Goal: Find specific page/section: Find specific page/section

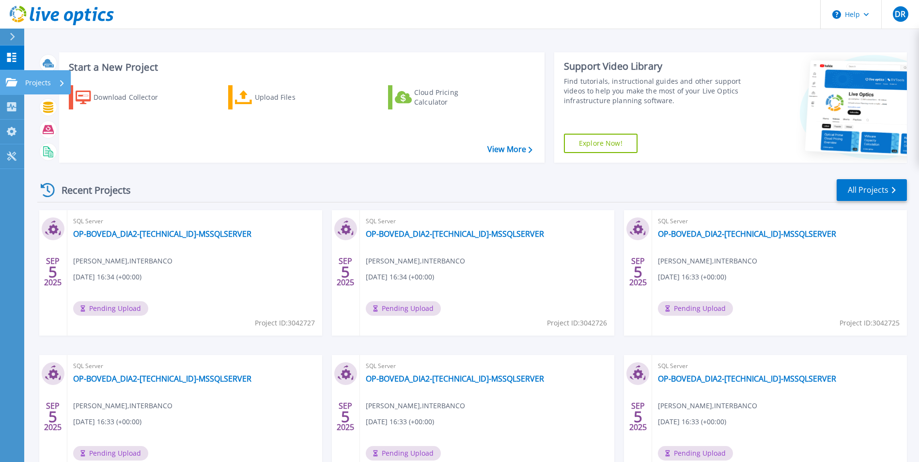
click at [20, 82] on link "Projects Projects" at bounding box center [12, 82] width 24 height 25
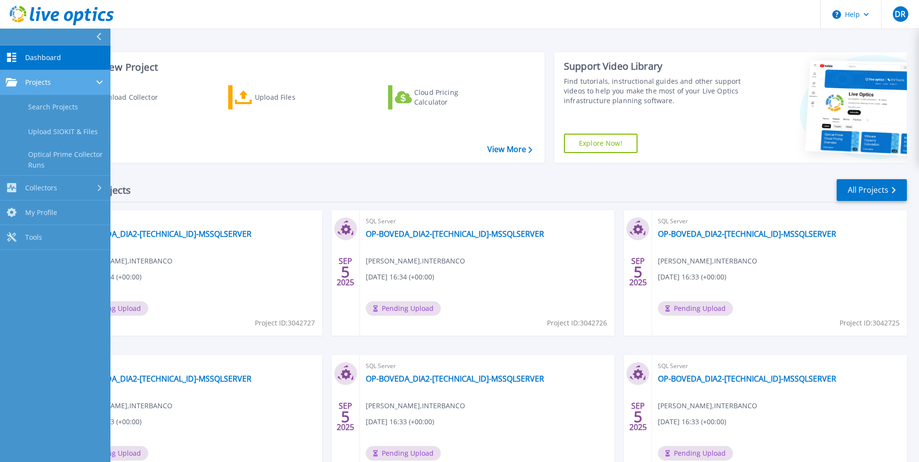
click at [45, 85] on span "Projects" at bounding box center [38, 82] width 26 height 9
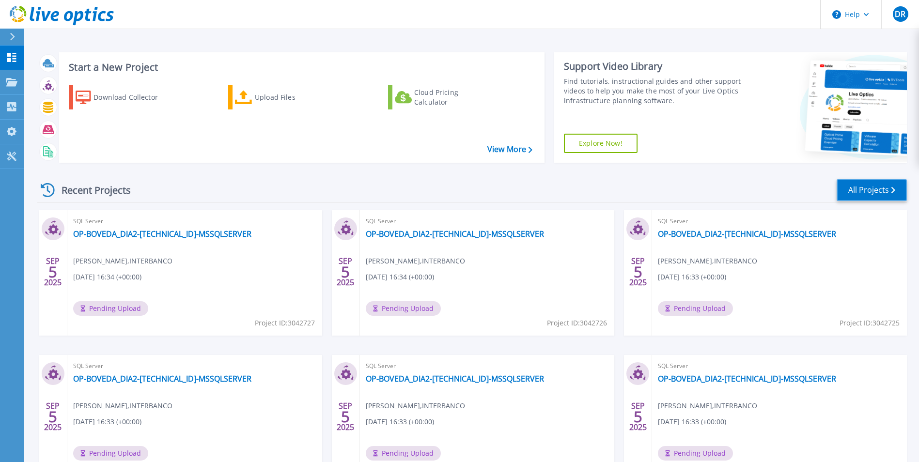
click at [860, 180] on link "All Projects" at bounding box center [872, 190] width 70 height 22
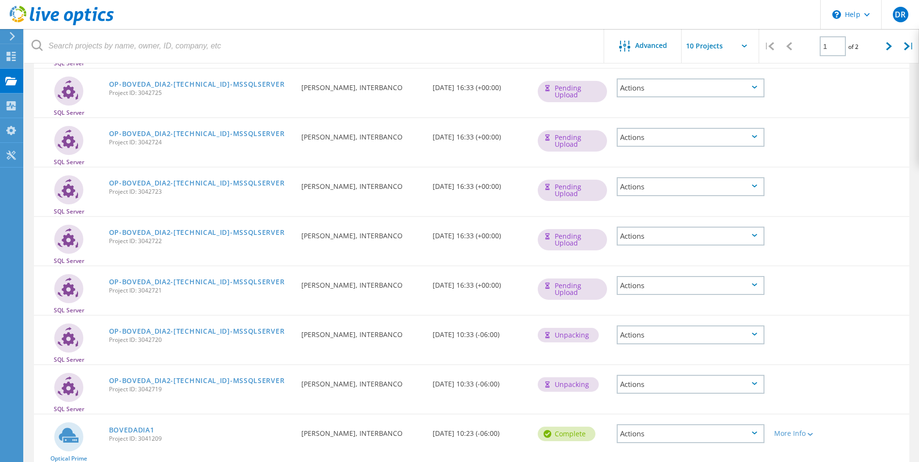
scroll to position [249, 0]
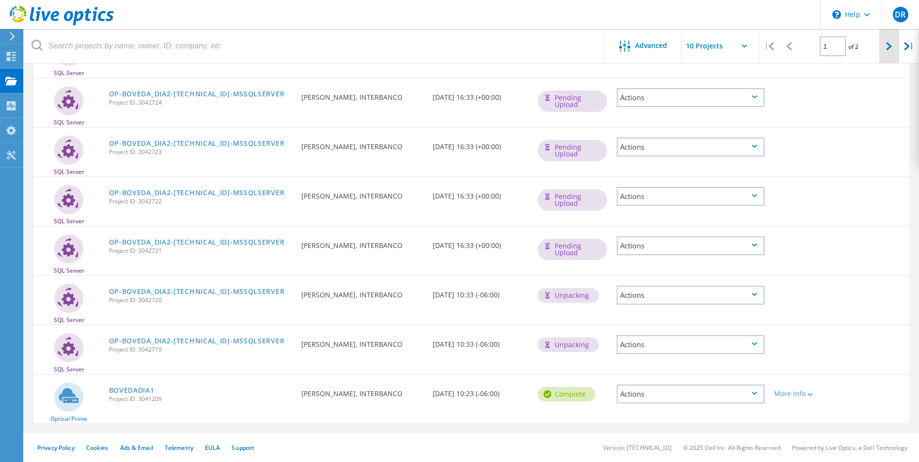
click at [890, 48] on icon at bounding box center [889, 46] width 6 height 8
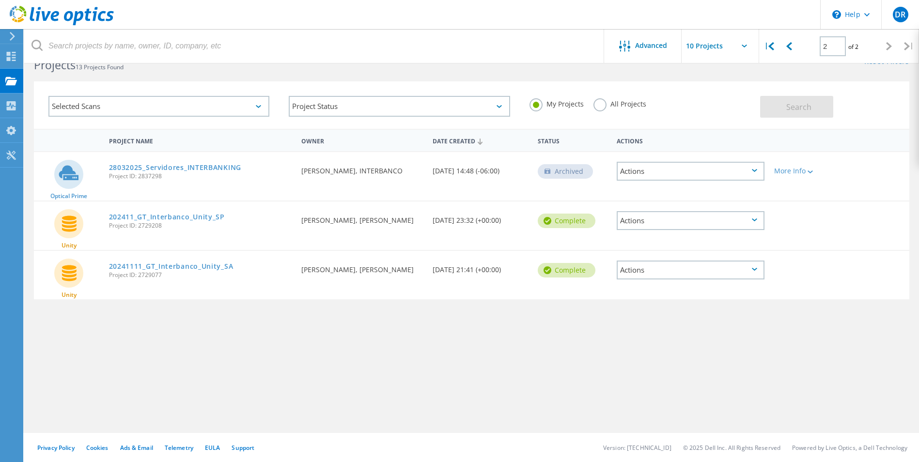
scroll to position [27, 0]
click at [787, 47] on icon at bounding box center [790, 46] width 6 height 8
type input "1"
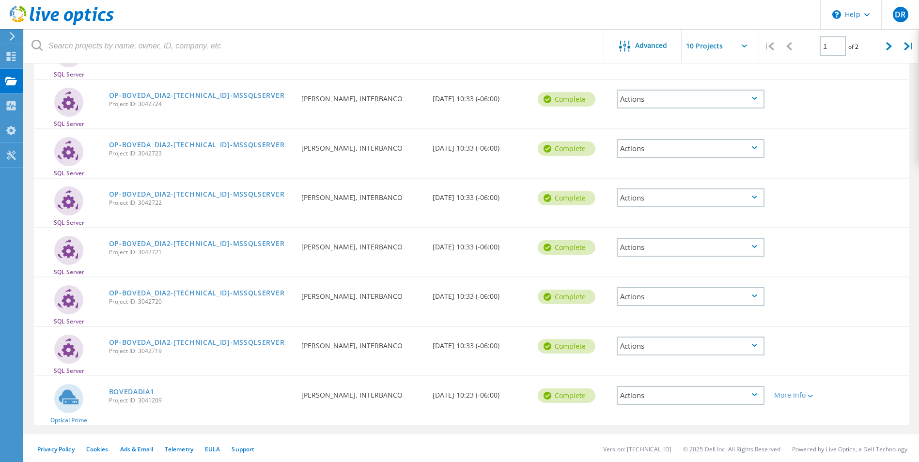
scroll to position [249, 0]
click at [587, 15] on header "\n Help Explore Helpful Articles Contact Support DR End User David Reyes david.…" at bounding box center [459, 14] width 919 height 29
click at [802, 394] on div "More Info" at bounding box center [804, 394] width 61 height 7
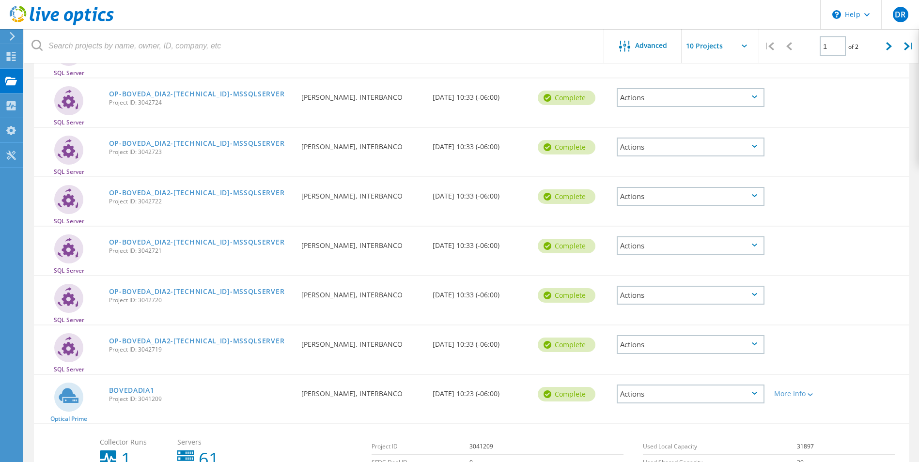
scroll to position [358, 0]
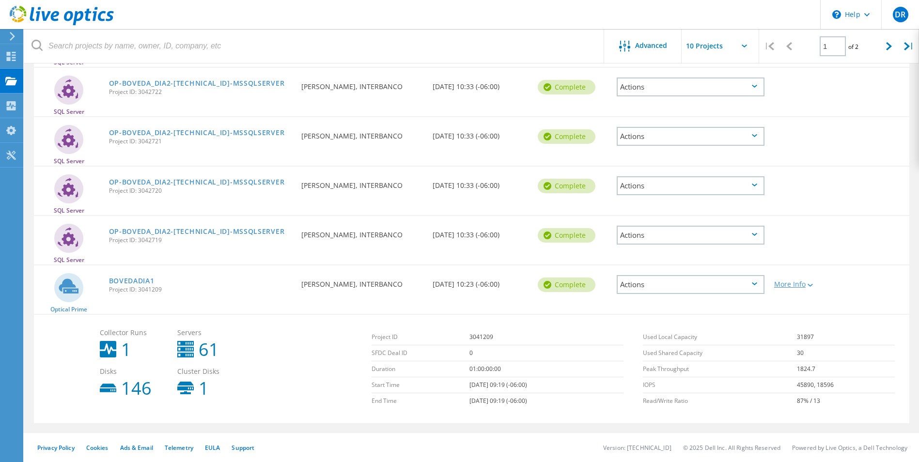
click at [806, 286] on div "More Info" at bounding box center [804, 284] width 61 height 7
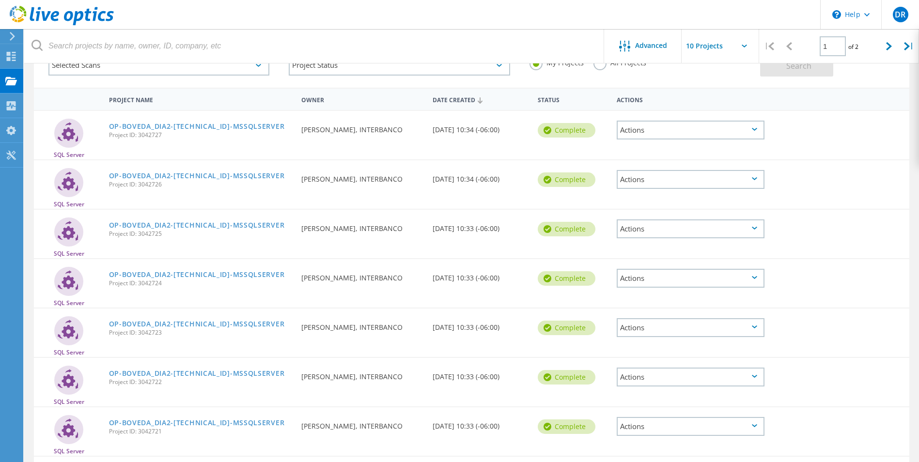
scroll to position [0, 0]
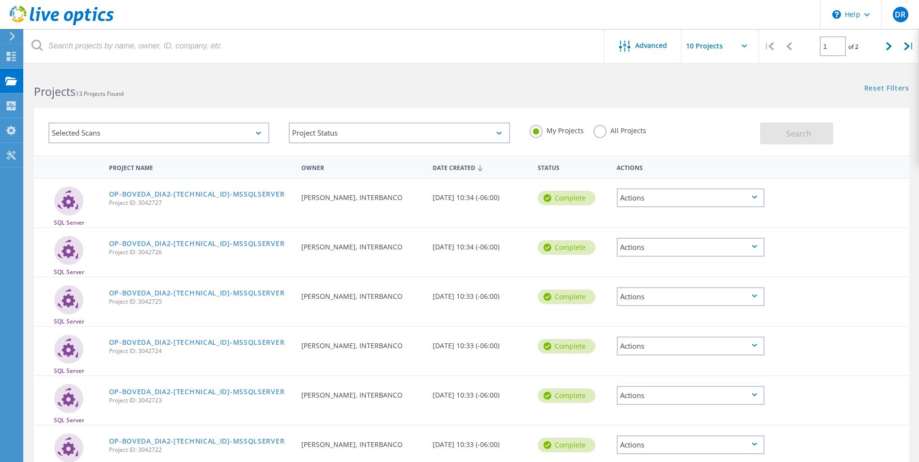
click at [701, 45] on input "text" at bounding box center [730, 46] width 97 height 34
click at [724, 88] on div "Show 20 Projects" at bounding box center [730, 87] width 96 height 16
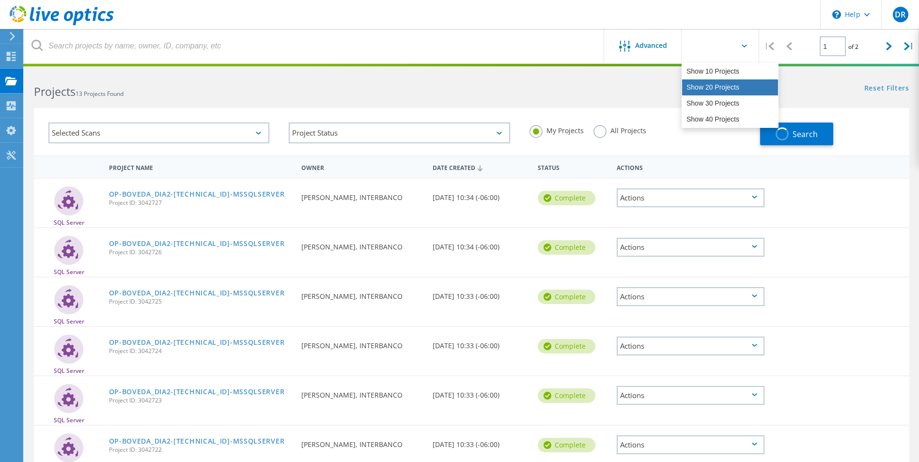
type input "Show 20 Projects"
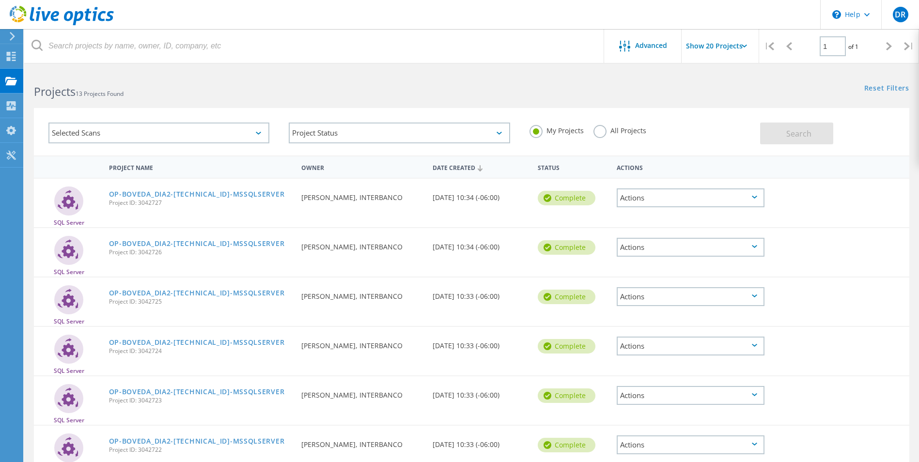
click at [256, 132] on icon at bounding box center [258, 133] width 5 height 3
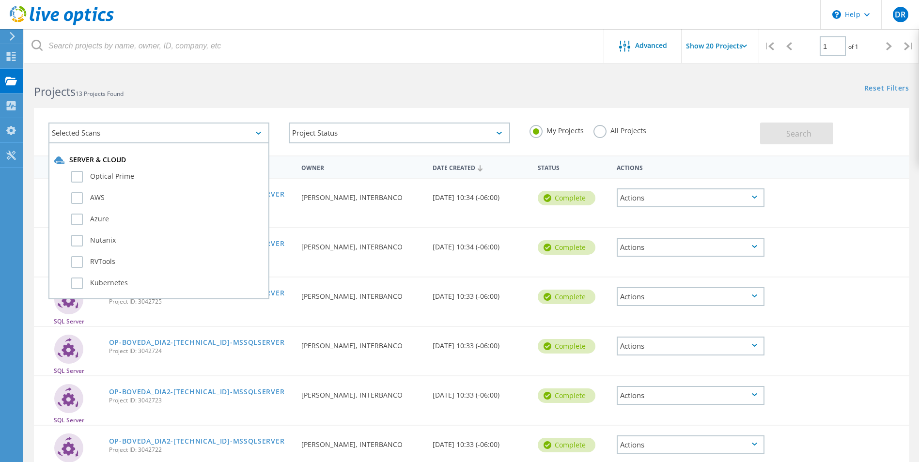
click at [256, 132] on icon at bounding box center [258, 133] width 5 height 3
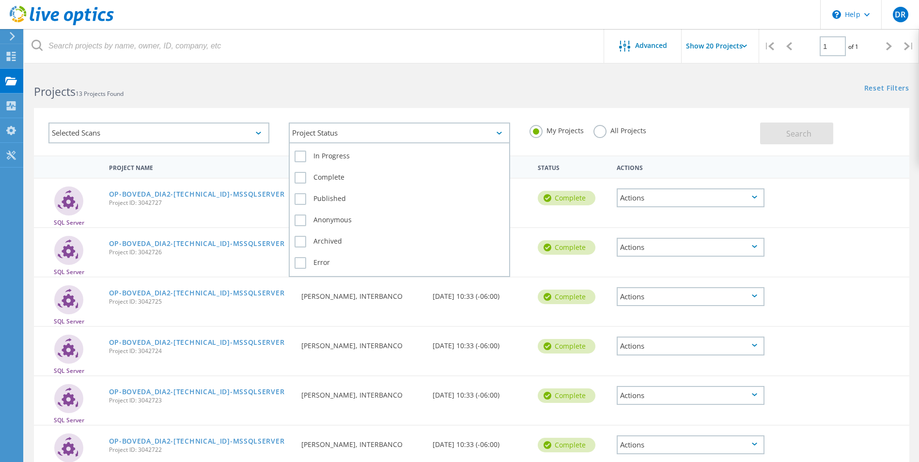
click at [359, 132] on div "Project Status" at bounding box center [399, 133] width 221 height 21
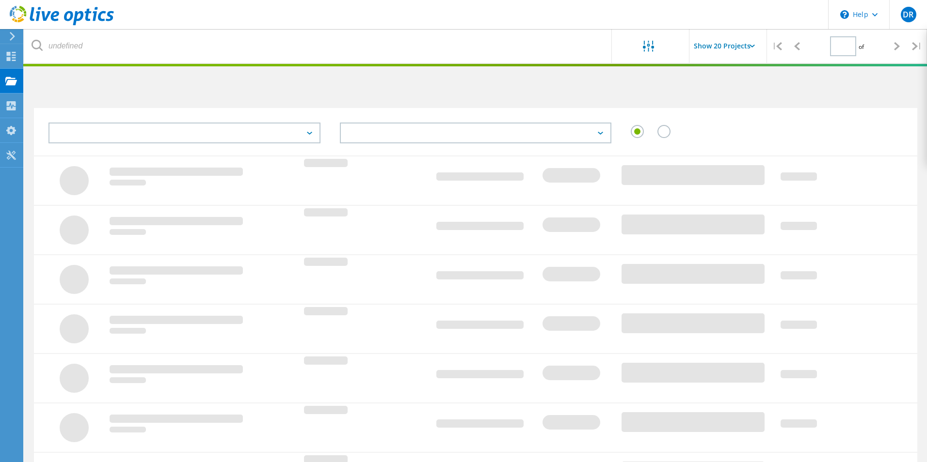
type input "1"
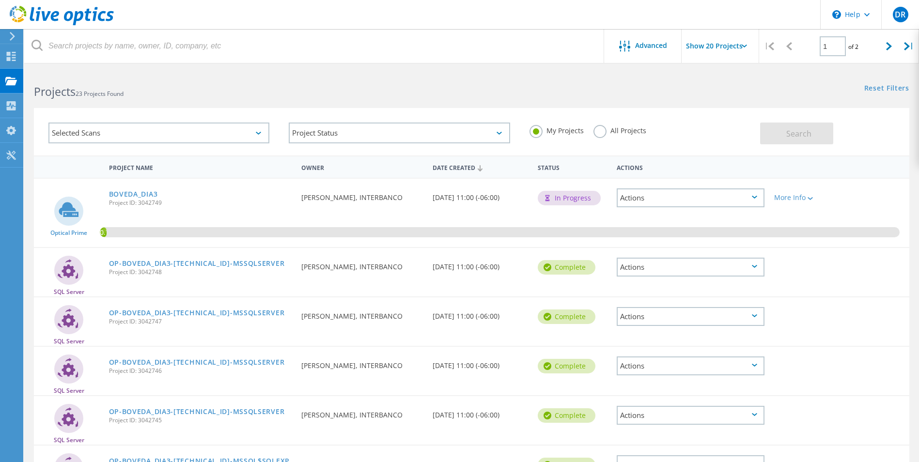
click at [371, 74] on div "Projects 23 Projects Found" at bounding box center [247, 83] width 447 height 26
